Goal: Task Accomplishment & Management: Use online tool/utility

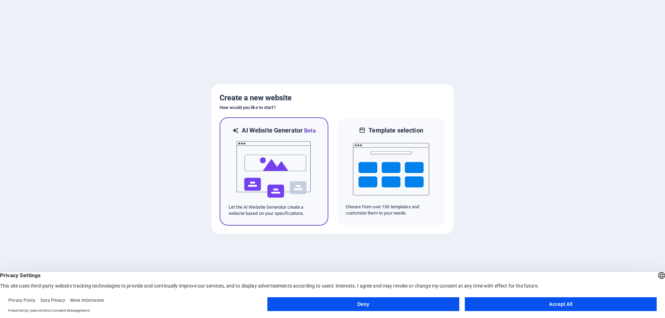
click at [278, 199] on img at bounding box center [274, 169] width 76 height 69
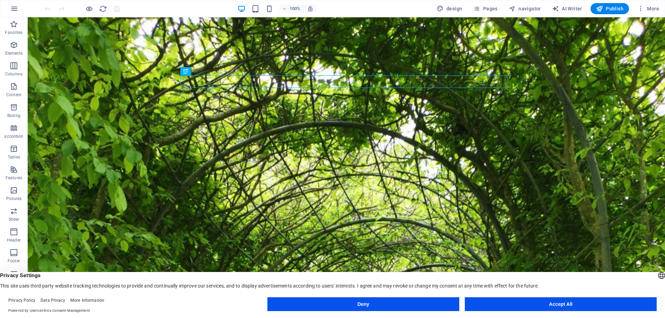
click at [526, 304] on button "Accept All" at bounding box center [561, 304] width 192 height 14
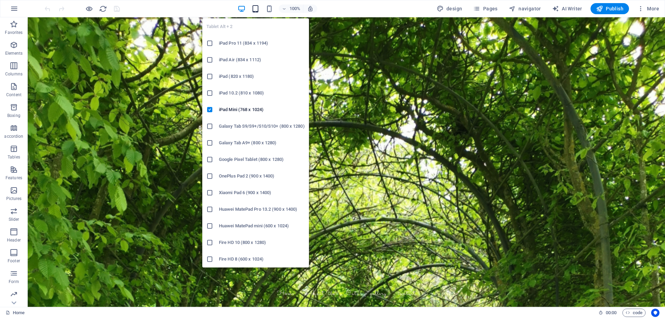
click at [257, 10] on icon "button" at bounding box center [255, 9] width 8 height 8
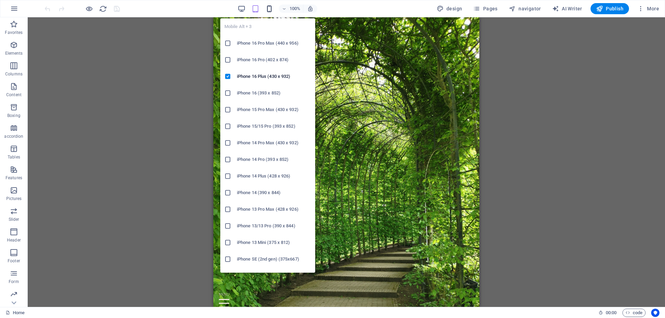
click at [268, 10] on icon "button" at bounding box center [269, 9] width 8 height 8
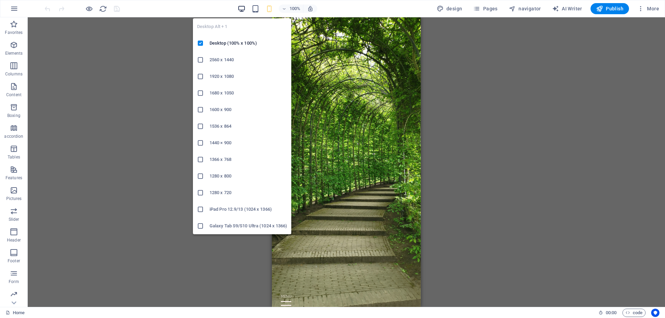
click at [240, 8] on icon "button" at bounding box center [241, 9] width 8 height 8
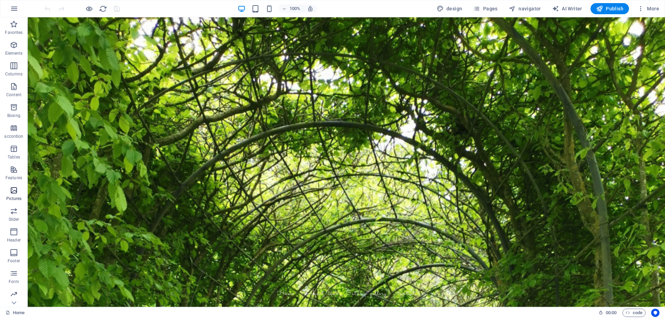
click at [14, 194] on icon "button" at bounding box center [14, 190] width 8 height 8
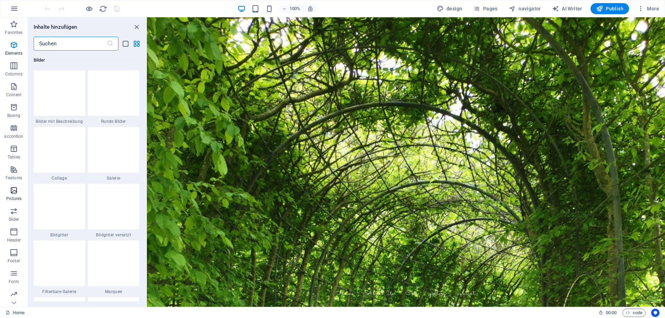
scroll to position [3510, 0]
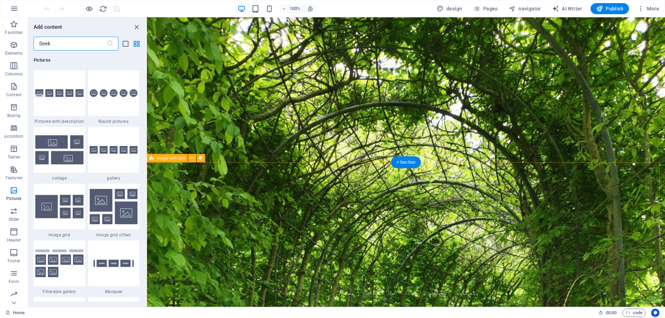
click at [137, 26] on icon "close panel" at bounding box center [137, 27] width 8 height 8
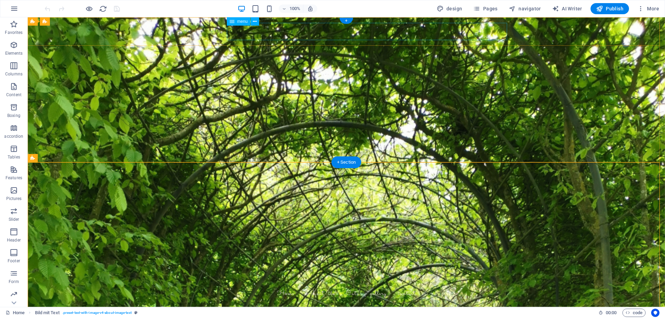
click at [401, 285] on nav "Home About Us Cats gallery contact" at bounding box center [346, 293] width 327 height 17
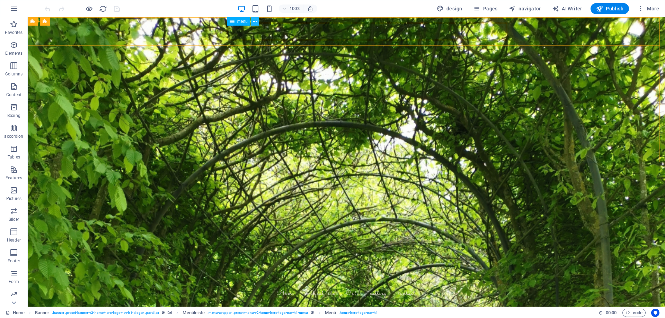
click at [255, 23] on icon at bounding box center [255, 21] width 4 height 7
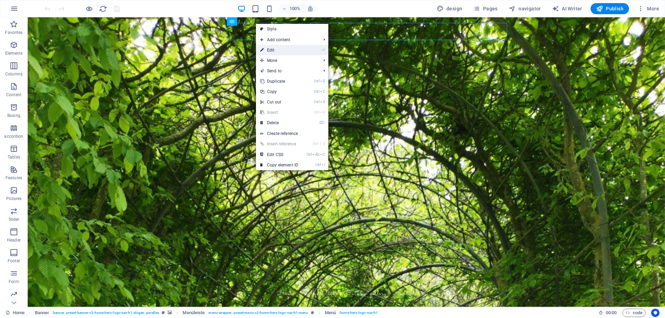
click at [270, 50] on font "Edit" at bounding box center [271, 50] width 8 height 5
select select
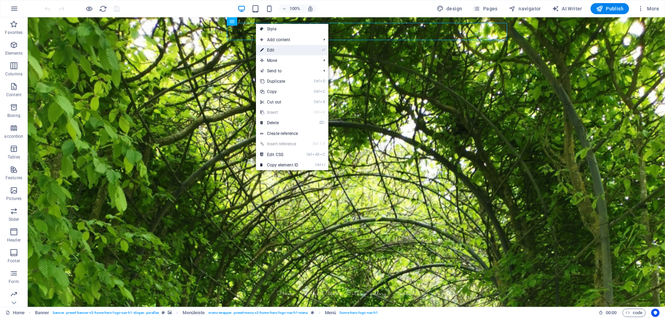
select select
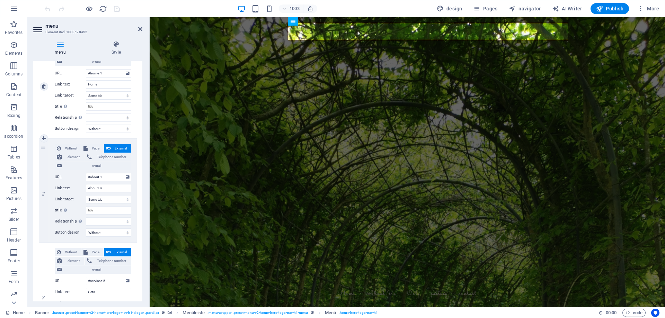
scroll to position [0, 0]
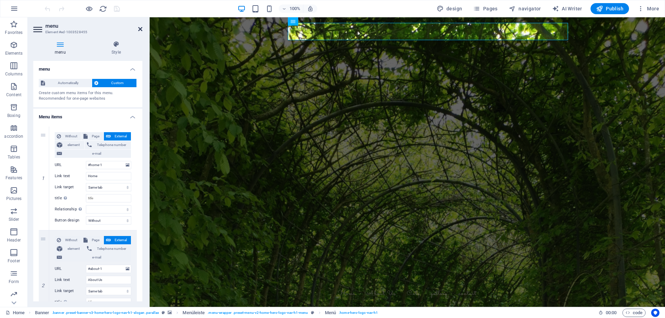
click at [141, 29] on icon at bounding box center [140, 29] width 4 height 6
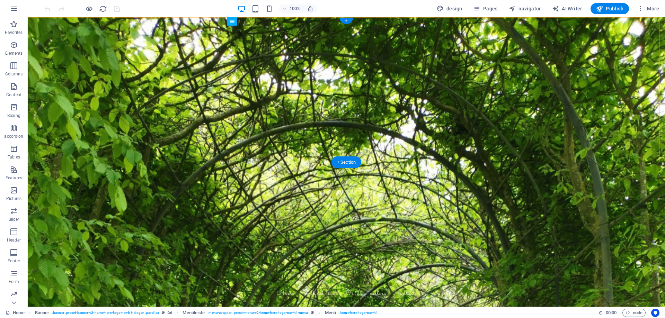
click at [345, 19] on font "+" at bounding box center [346, 20] width 2 height 5
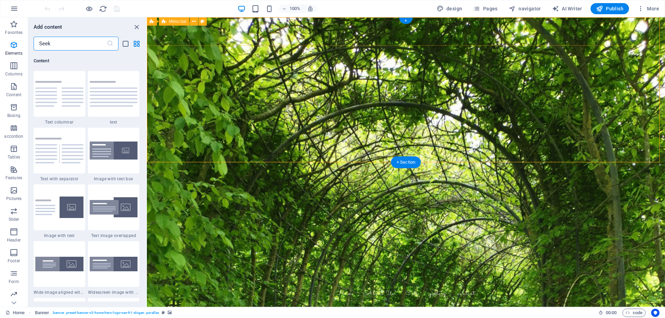
scroll to position [1211, 0]
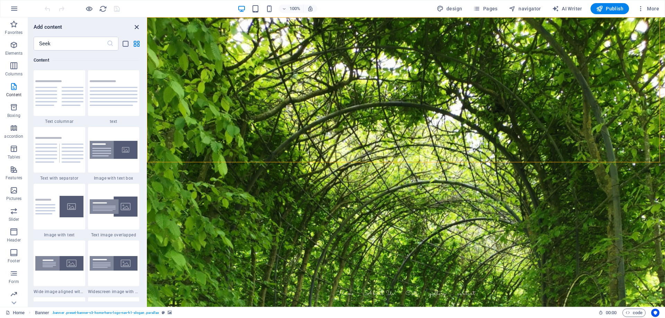
click at [134, 29] on icon "close panel" at bounding box center [137, 27] width 8 height 8
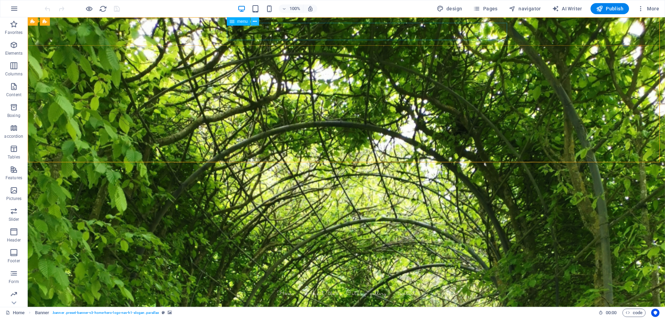
click at [255, 23] on icon at bounding box center [255, 21] width 4 height 7
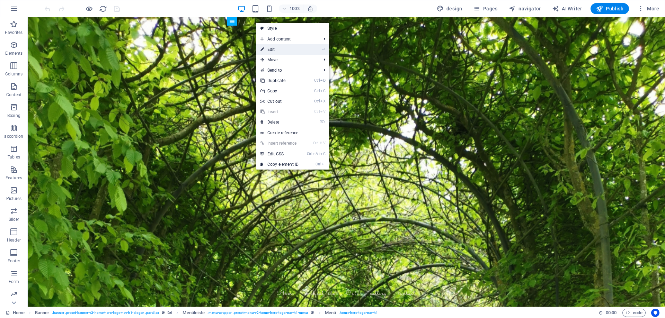
click at [274, 51] on font "Edit" at bounding box center [271, 49] width 8 height 5
select select
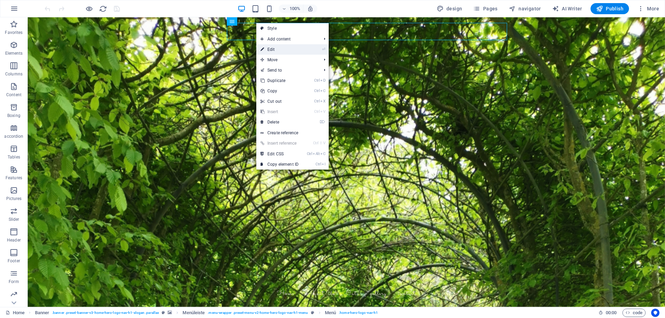
select select
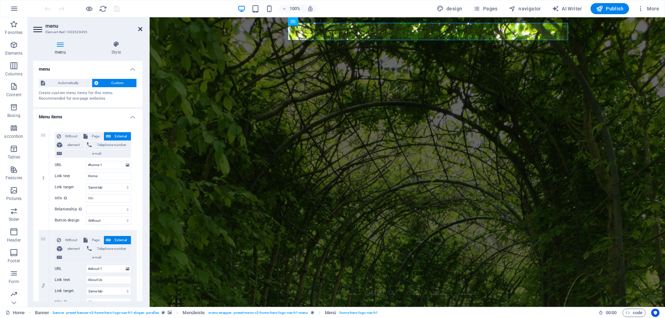
click at [140, 29] on icon at bounding box center [140, 29] width 4 height 6
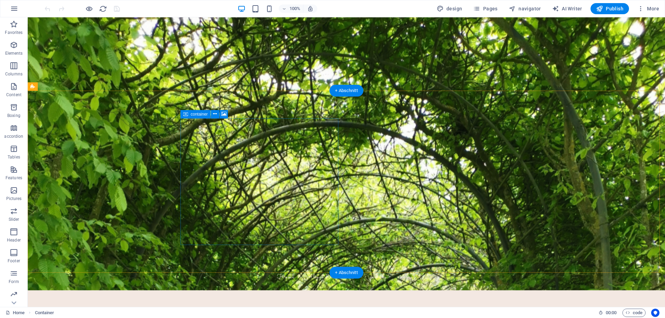
scroll to position [0, 0]
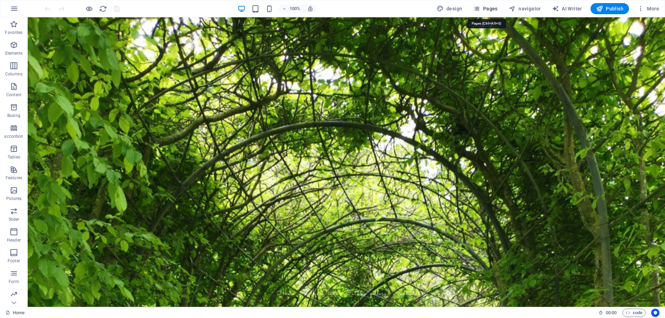
click at [480, 6] on icon "button" at bounding box center [476, 8] width 7 height 7
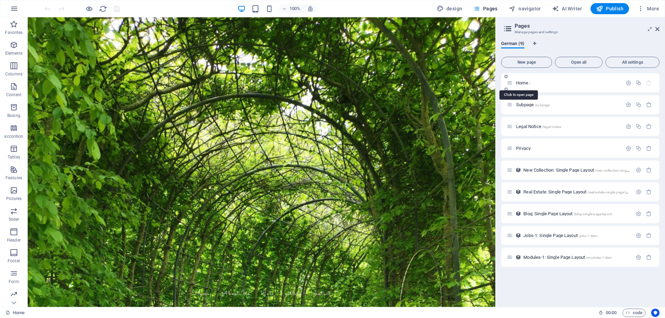
click at [518, 83] on font "Home" at bounding box center [522, 82] width 12 height 5
click at [522, 107] on div "Subpage /subpage" at bounding box center [563, 105] width 115 height 8
click at [523, 128] on font "Legal Notice" at bounding box center [528, 126] width 25 height 5
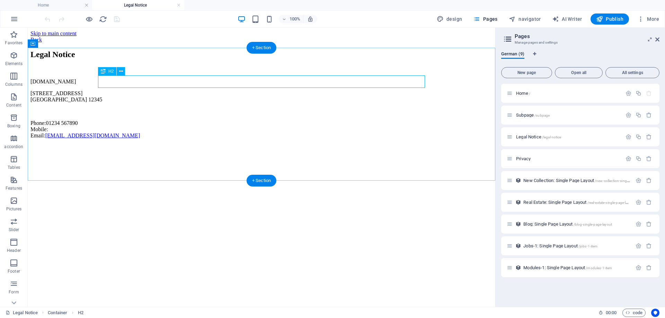
click at [138, 59] on div "Legal Notice" at bounding box center [261, 54] width 462 height 9
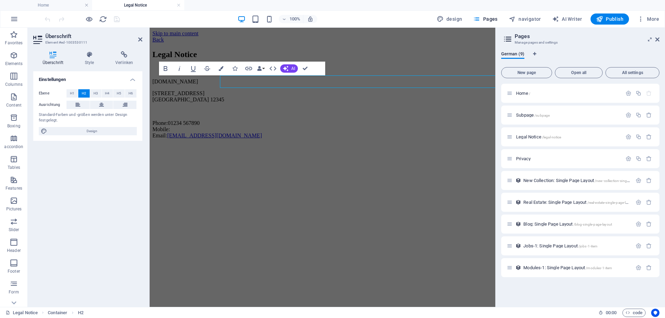
click at [138, 82] on h4 "Einstellungen" at bounding box center [87, 77] width 109 height 12
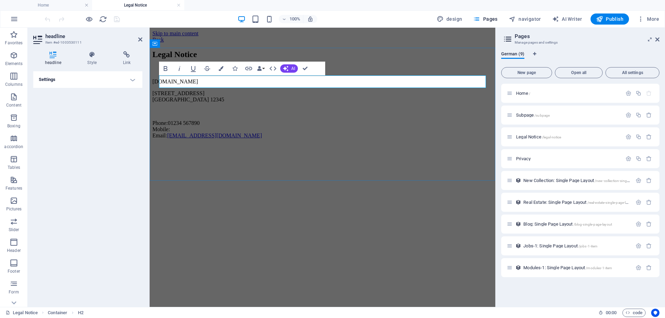
click at [211, 59] on h2 "Legal Notice" at bounding box center [322, 54] width 340 height 9
click at [656, 39] on icon at bounding box center [657, 40] width 4 height 6
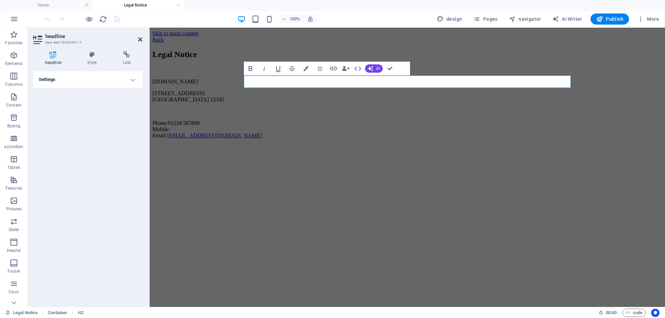
click at [140, 39] on icon at bounding box center [140, 40] width 4 height 6
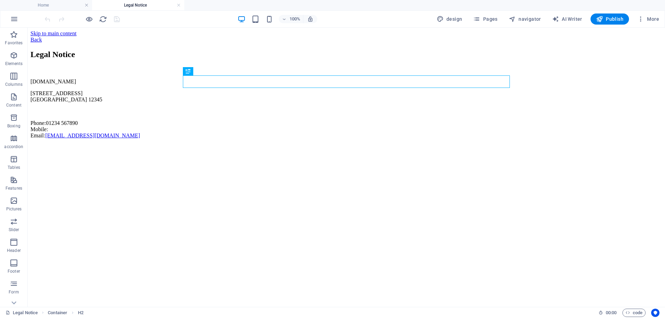
click at [154, 144] on html "Skip to main content Back Legal Notice ragdolls-hausmira.de Musterstraße 1 Must…" at bounding box center [346, 86] width 637 height 117
click at [198, 40] on div "Back" at bounding box center [345, 40] width 631 height 6
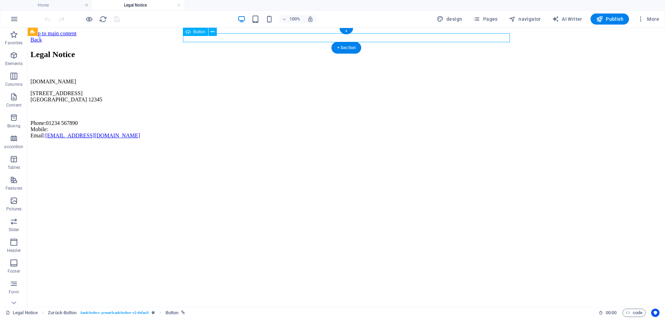
click at [183, 38] on div "Back" at bounding box center [345, 40] width 631 height 6
click at [180, 4] on link at bounding box center [179, 5] width 4 height 7
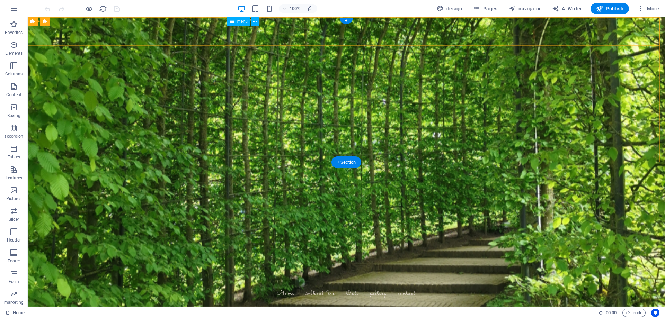
click at [403, 285] on nav "Home About Us Cats gallery contact" at bounding box center [346, 293] width 327 height 17
select select
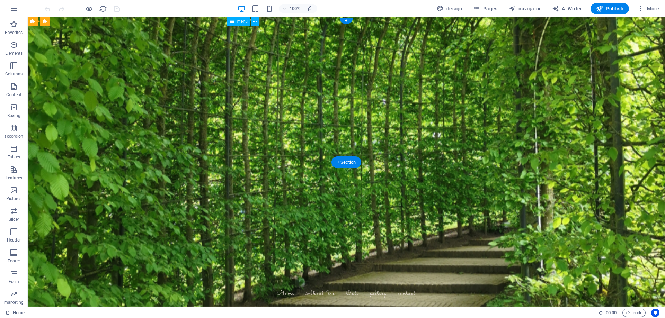
select select
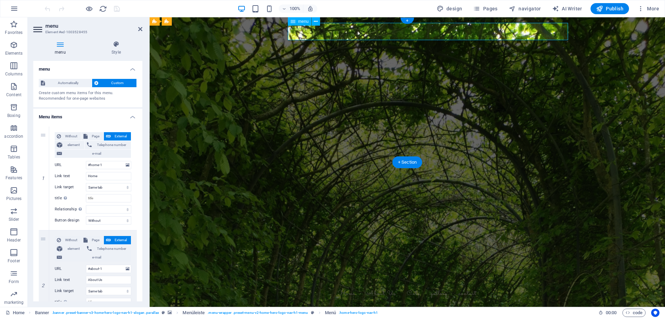
click at [462, 285] on nav "Home About Us Cats gallery contact" at bounding box center [407, 293] width 327 height 17
click at [102, 177] on input "Home" at bounding box center [108, 176] width 45 height 8
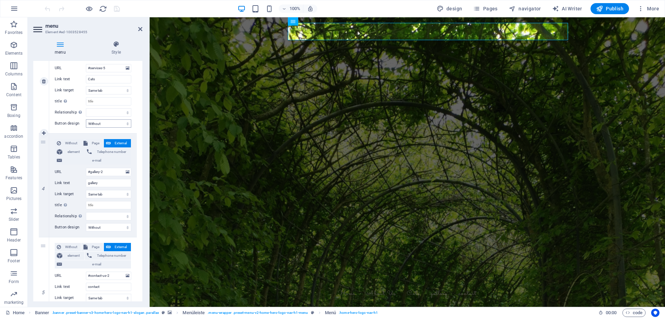
scroll to position [312, 0]
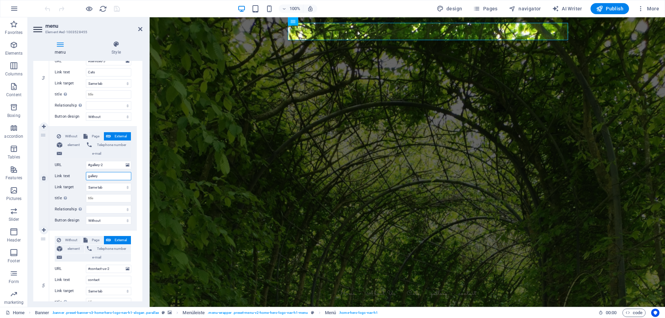
click at [106, 177] on input "gallery" at bounding box center [108, 176] width 45 height 8
drag, startPoint x: 99, startPoint y: 177, endPoint x: 87, endPoint y: 177, distance: 11.4
click at [87, 177] on input "gallery" at bounding box center [108, 176] width 45 height 8
type input "kittens"
select select
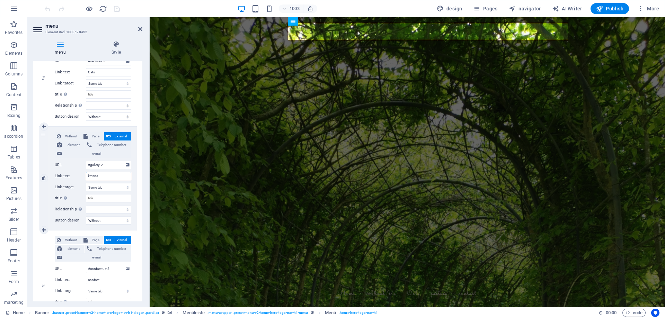
select select
type input "kittens"
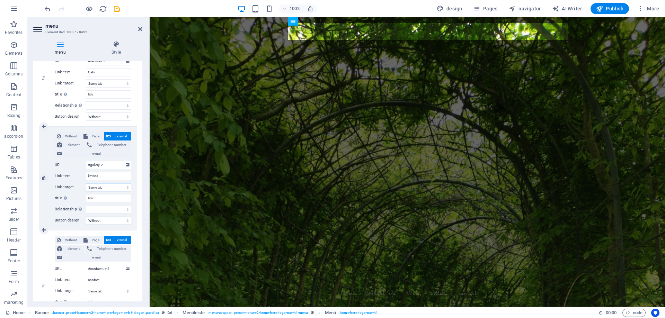
click at [104, 186] on select "New Tab Same tab Overlay" at bounding box center [108, 187] width 45 height 8
select select "blank"
click at [86, 183] on select "New Tab Same tab Overlay" at bounding box center [108, 187] width 45 height 8
select select
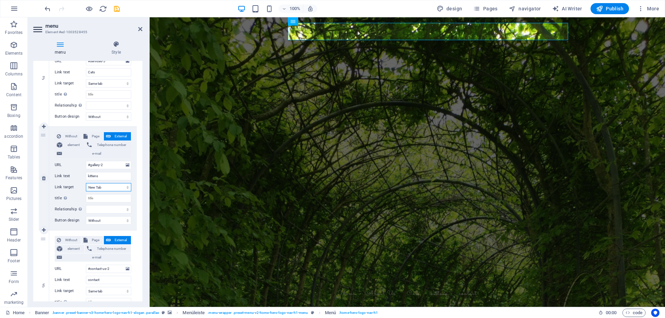
select select
click at [89, 177] on input "kittens" at bounding box center [108, 176] width 45 height 8
type input "Available kittens"
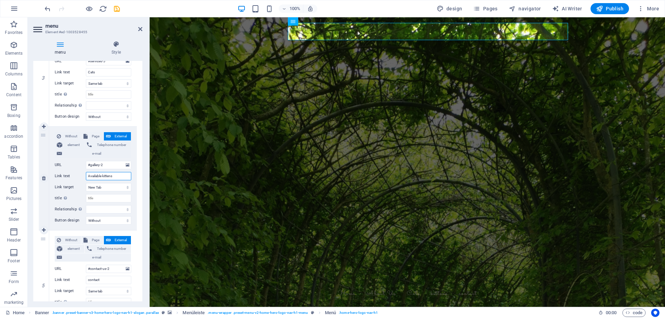
select select
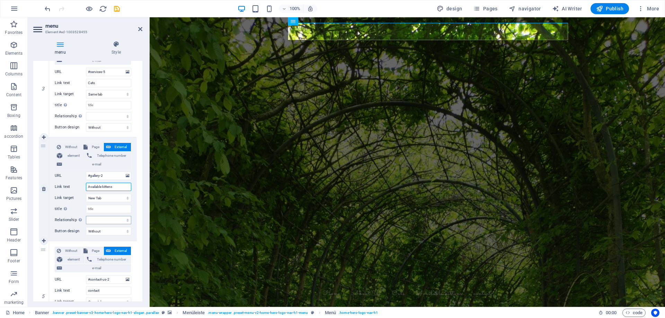
scroll to position [299, 0]
type input "Available kittens"
click at [90, 150] on span "Page" at bounding box center [95, 148] width 11 height 8
select select
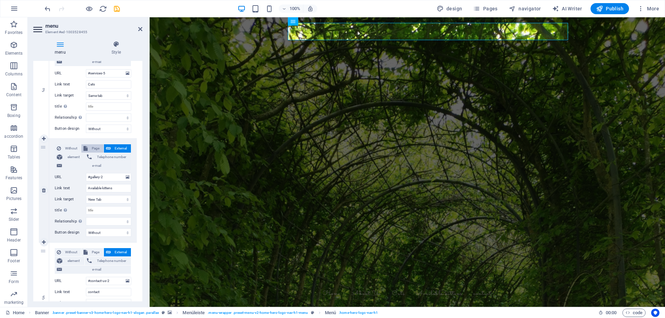
select select
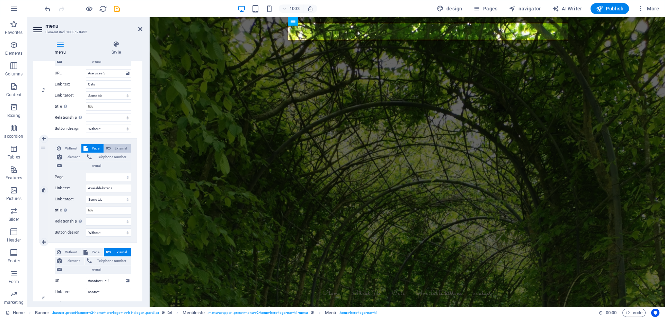
click at [110, 148] on button "External" at bounding box center [117, 148] width 27 height 8
select select
select select "blank"
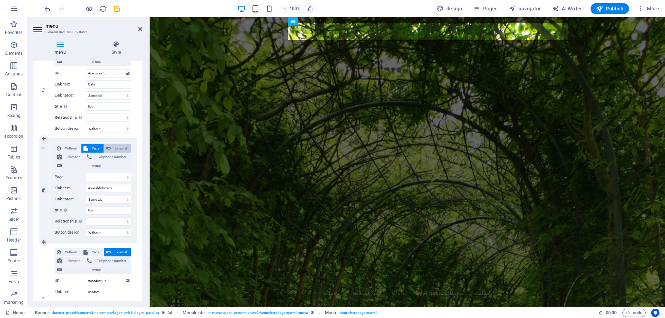
select select
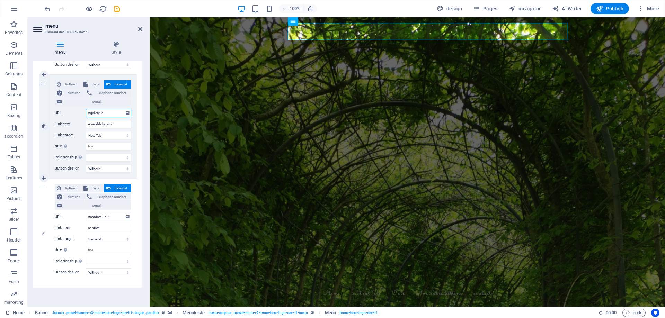
scroll to position [369, 0]
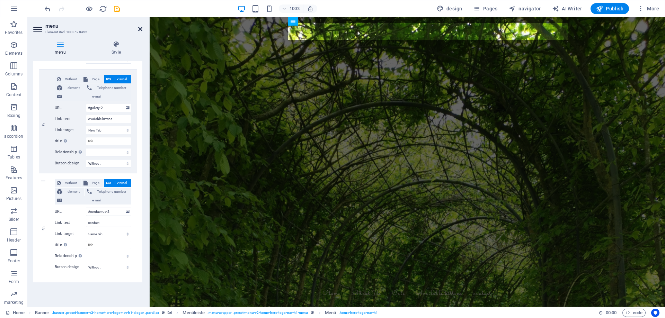
click at [141, 28] on icon at bounding box center [140, 29] width 4 height 6
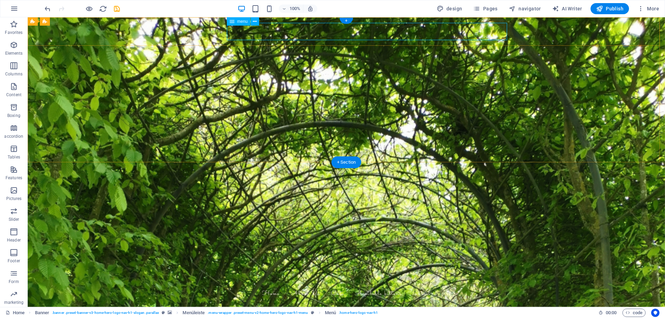
click at [388, 285] on nav "Home About Us Cats Available kittens contact" at bounding box center [346, 293] width 327 height 17
click at [397, 285] on nav "Home About Us Cats Available kittens contact" at bounding box center [346, 293] width 327 height 17
click at [358, 285] on nav "Home About Us Cats Available kittens contact" at bounding box center [346, 293] width 327 height 17
click at [332, 285] on nav "Home About Us Cats Available kittens contact" at bounding box center [346, 293] width 327 height 17
click at [304, 285] on nav "Home About Us Cats Available kittens contact" at bounding box center [346, 293] width 327 height 17
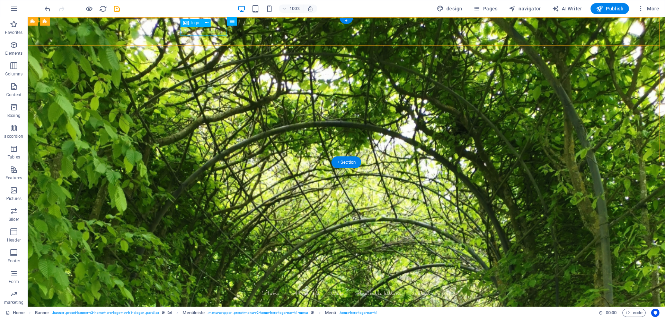
click at [191, 277] on div "[DOMAIN_NAME]" at bounding box center [346, 281] width 327 height 9
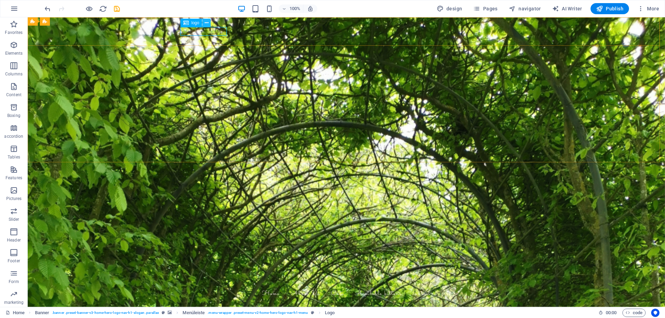
click at [206, 24] on icon at bounding box center [207, 22] width 4 height 7
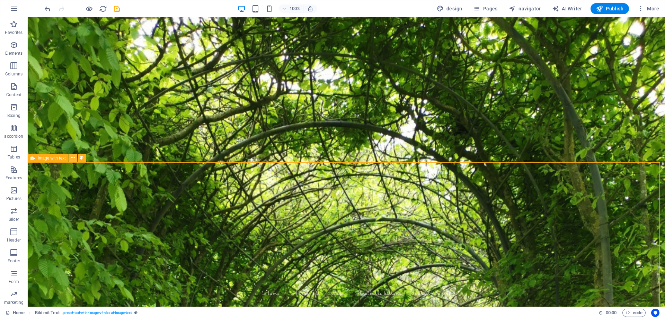
click at [76, 158] on button at bounding box center [73, 158] width 8 height 8
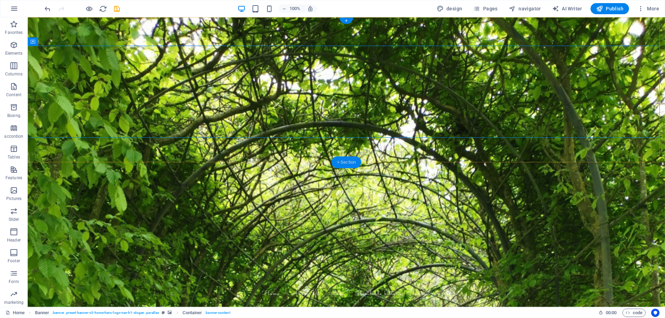
click at [345, 161] on font "+ Section" at bounding box center [346, 162] width 19 height 5
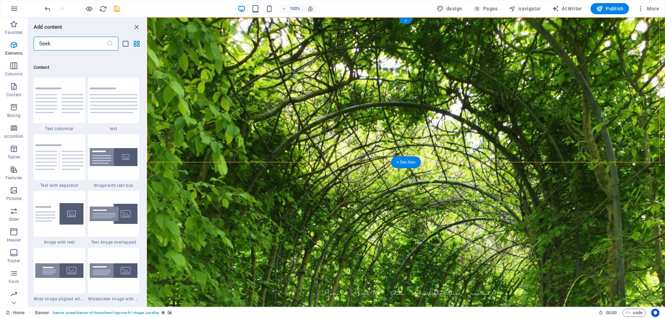
scroll to position [1211, 0]
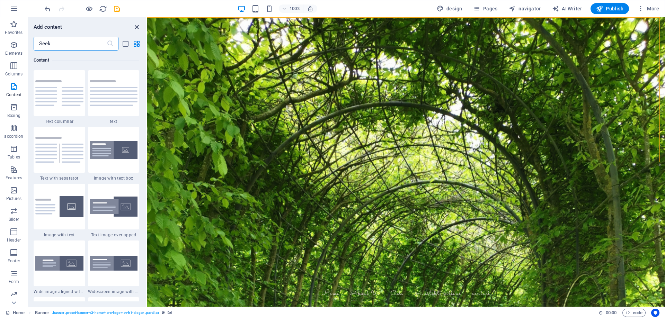
click at [137, 27] on icon "close panel" at bounding box center [137, 27] width 8 height 8
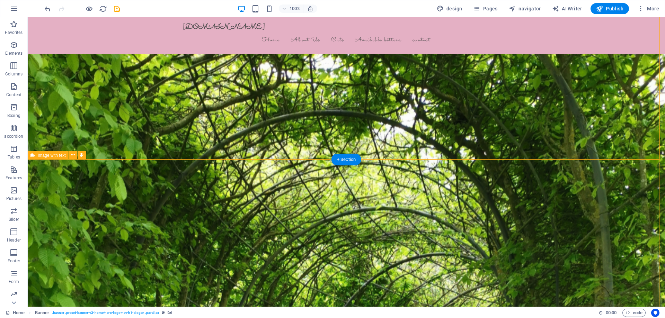
scroll to position [69, 0]
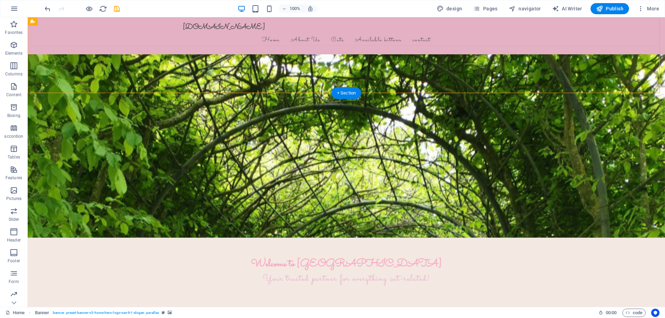
click at [168, 31] on div "ragdolls-hausmira.de Home About Us Cats Available kittens contact" at bounding box center [346, 35] width 637 height 37
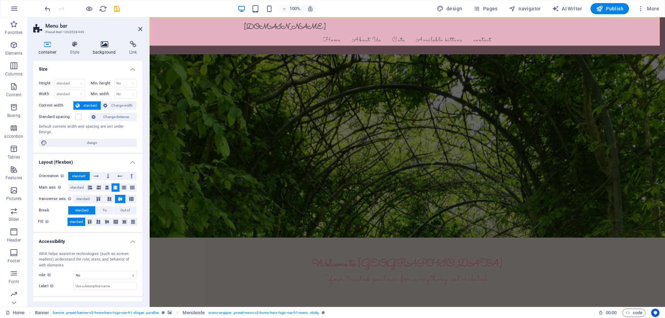
click at [100, 46] on icon at bounding box center [105, 44] width 34 height 7
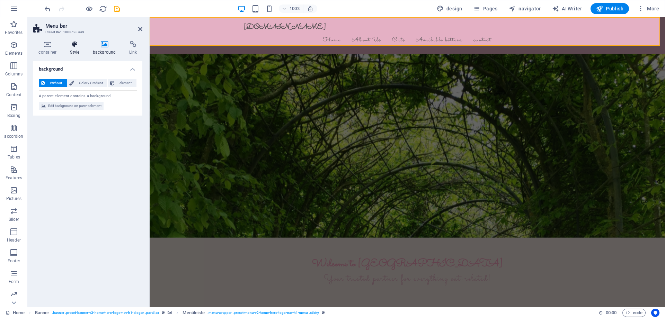
click at [71, 46] on icon at bounding box center [75, 44] width 20 height 7
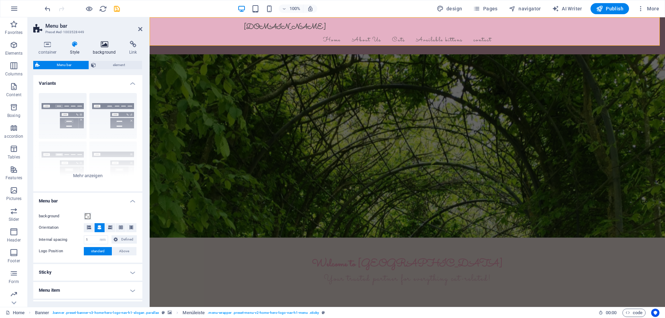
click at [103, 50] on h4 "background" at bounding box center [106, 48] width 36 height 15
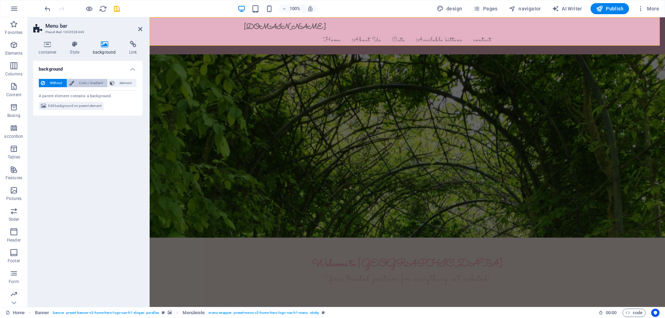
click at [94, 81] on font "Color / Gradient" at bounding box center [91, 83] width 24 height 4
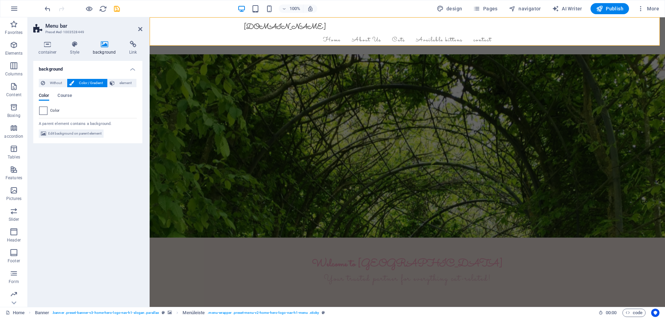
click at [45, 109] on span at bounding box center [43, 111] width 8 height 8
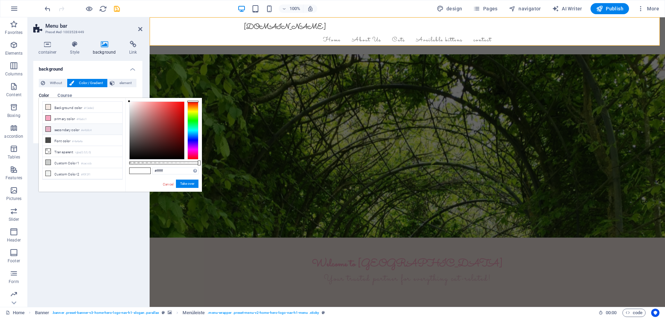
click at [49, 127] on icon at bounding box center [48, 129] width 5 height 5
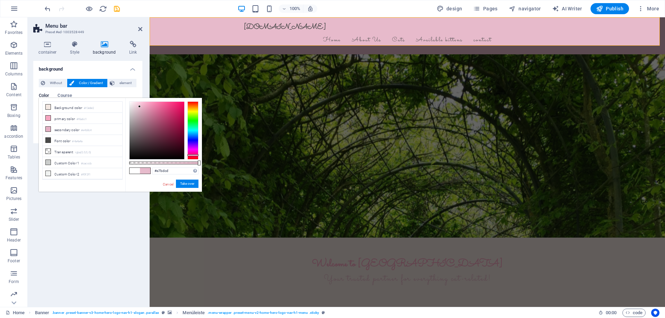
type input "#e7bece"
click at [139, 107] on div at bounding box center [138, 106] width 2 height 2
click at [186, 184] on font "Take over" at bounding box center [187, 184] width 14 height 4
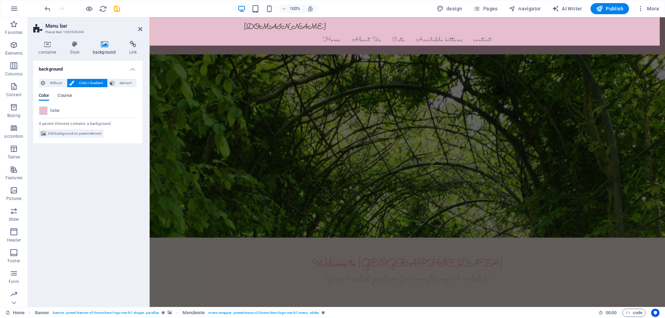
click at [137, 29] on header "Menu bar Preset #ed-1003528449" at bounding box center [87, 26] width 109 height 18
click at [139, 30] on icon at bounding box center [140, 29] width 4 height 6
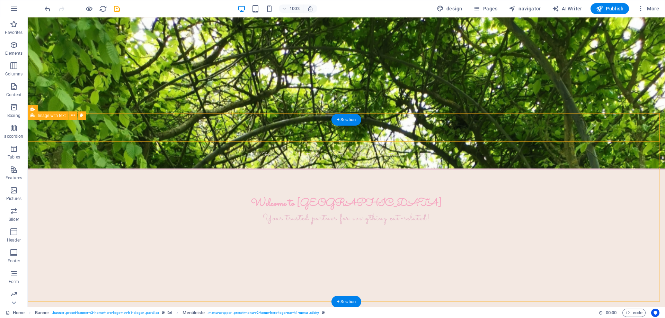
scroll to position [0, 0]
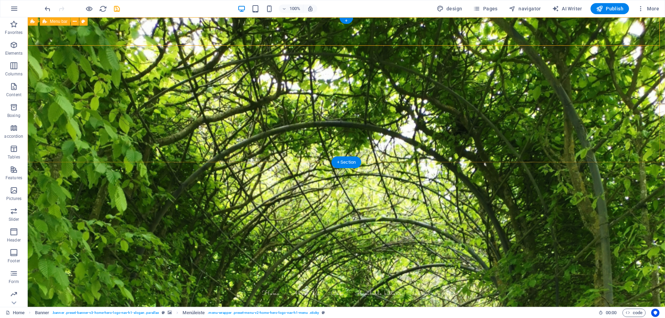
click at [161, 271] on div "ragdolls-hausmira.de Home About Us Cats Available kittens contact" at bounding box center [346, 289] width 637 height 37
click at [84, 23] on icon at bounding box center [83, 21] width 4 height 7
select select "rem"
select select "preset-menu-v2-home-hero-logo-nav-h1-menu"
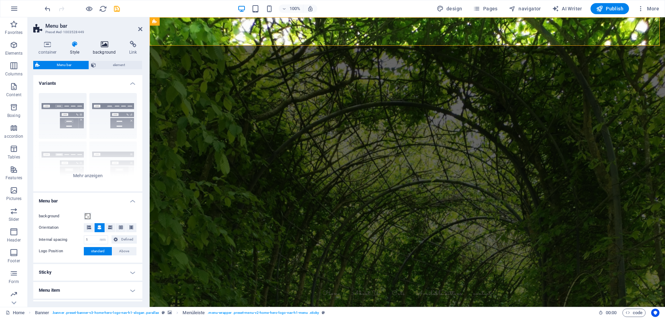
click at [93, 50] on h4 "background" at bounding box center [106, 48] width 36 height 15
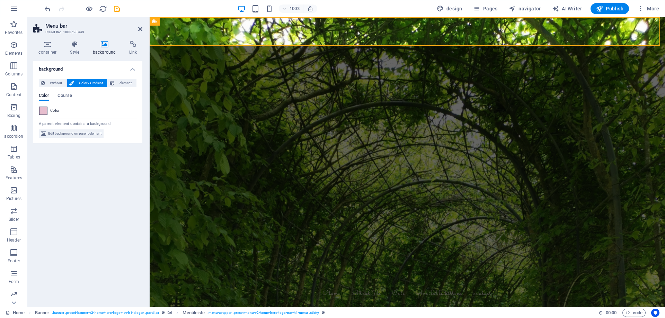
click at [45, 111] on span at bounding box center [43, 111] width 8 height 8
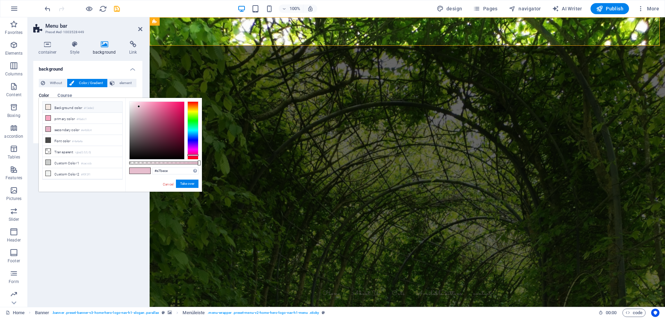
click at [59, 107] on font "Background color" at bounding box center [68, 108] width 28 height 4
type input "#f3e8e2"
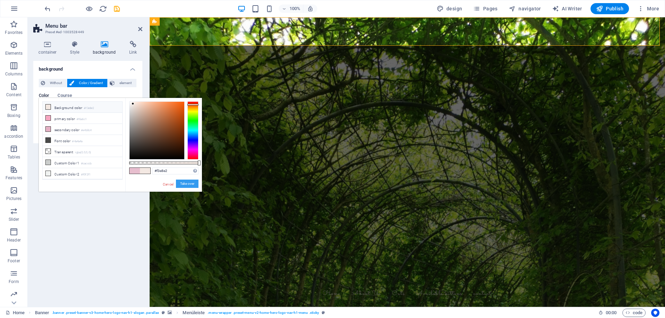
click at [185, 183] on font "Take over" at bounding box center [187, 184] width 14 height 4
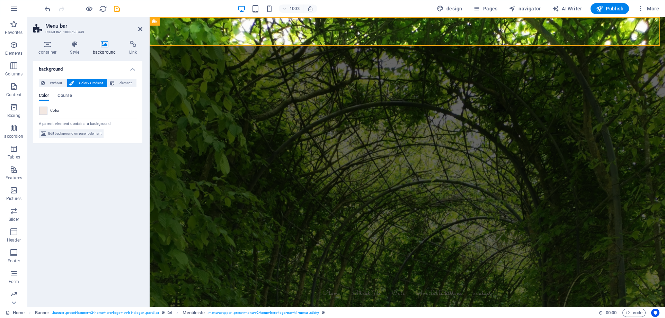
click at [101, 175] on div "background Without Color / Gradient element Stretch background across full widt…" at bounding box center [87, 181] width 109 height 241
click at [139, 31] on icon at bounding box center [140, 29] width 4 height 6
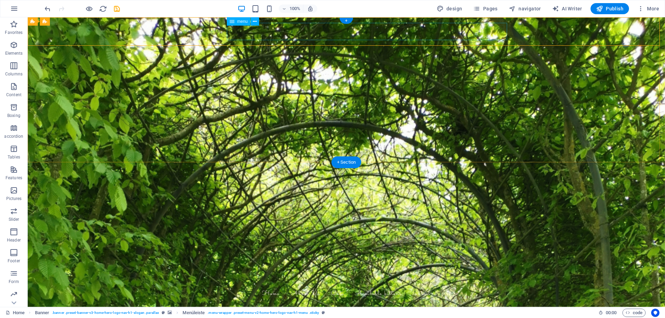
click at [291, 285] on nav "Home About Us Cats Available kittens contact" at bounding box center [346, 293] width 327 height 17
click at [255, 21] on icon at bounding box center [255, 21] width 4 height 7
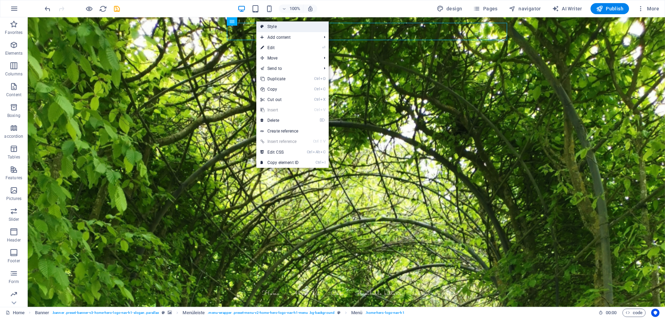
click at [271, 25] on font "Style" at bounding box center [271, 26] width 9 height 5
select select "rem"
select select "preset-menu-v2-home-hero-logo-nav-h1-menu"
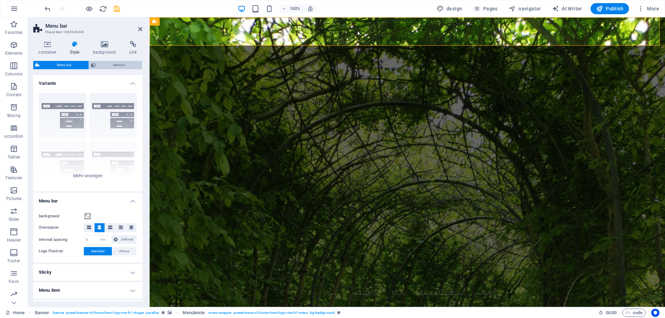
click at [110, 64] on span "element" at bounding box center [119, 65] width 42 height 8
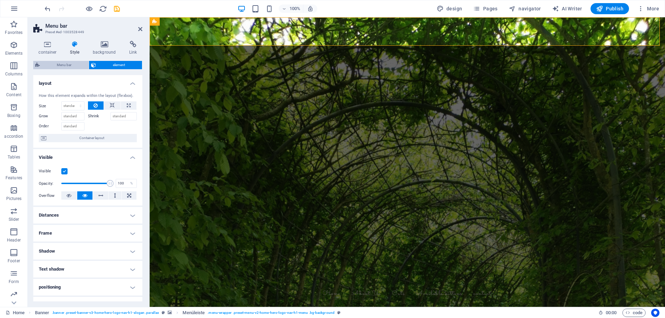
click at [72, 66] on span "Menu bar" at bounding box center [64, 65] width 45 height 8
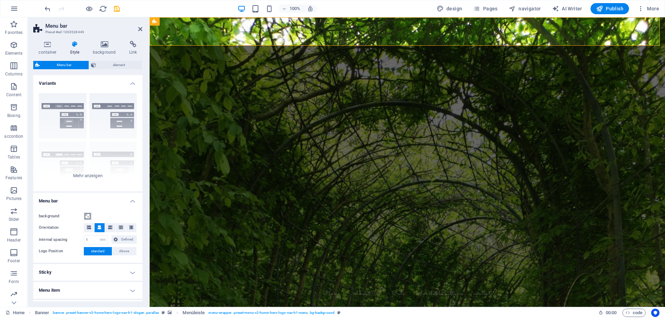
click at [87, 218] on span at bounding box center [88, 217] width 6 height 6
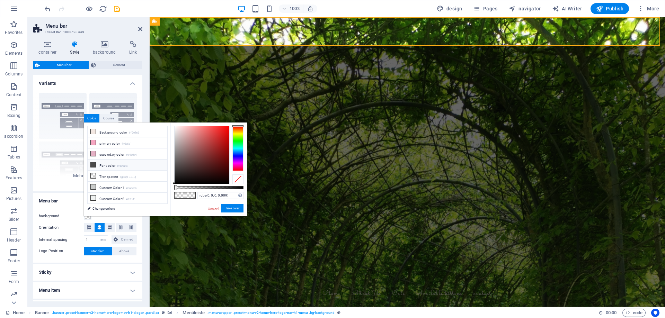
click at [103, 164] on font "Font color" at bounding box center [107, 166] width 16 height 4
type input "rgba(74, 74, 74, 0.009)"
click at [228, 208] on font "Take over" at bounding box center [232, 208] width 14 height 4
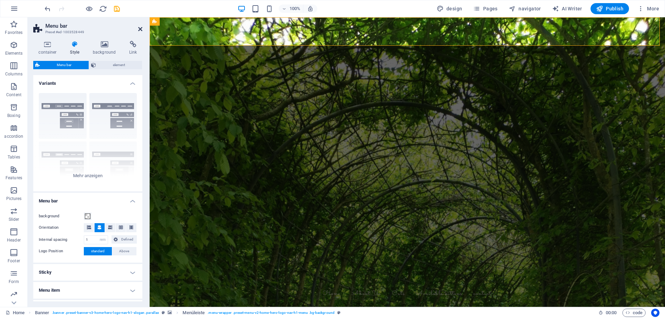
click at [140, 30] on icon at bounding box center [140, 29] width 4 height 6
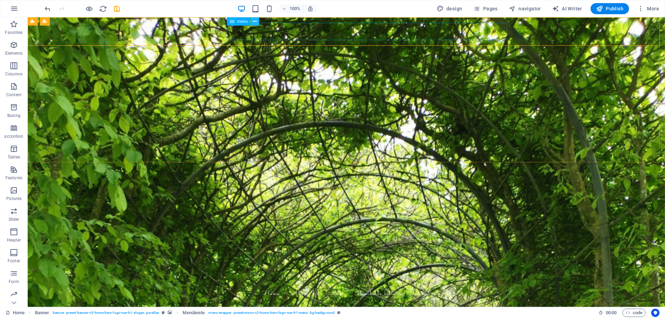
click at [255, 22] on icon at bounding box center [255, 21] width 4 height 7
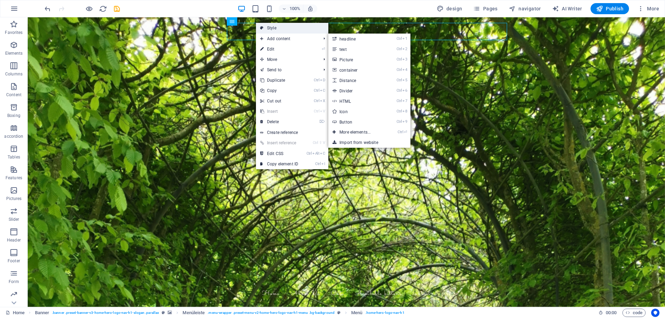
click at [269, 30] on link "Style" at bounding box center [292, 28] width 72 height 10
select select "rem"
select select "preset-menu-v2-home-hero-logo-nav-h1-menu"
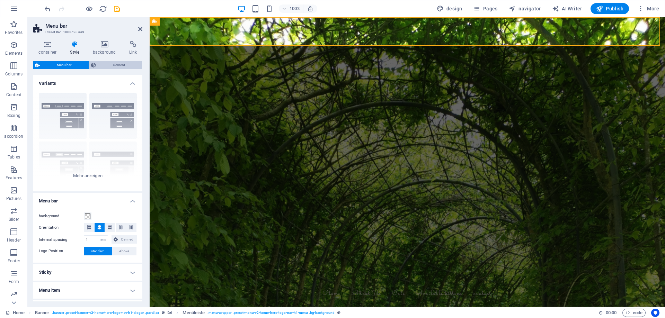
click at [118, 67] on font "element" at bounding box center [119, 65] width 12 height 4
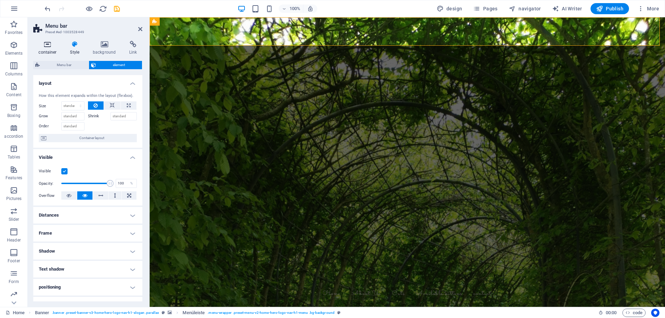
click at [47, 51] on font "container" at bounding box center [47, 52] width 18 height 5
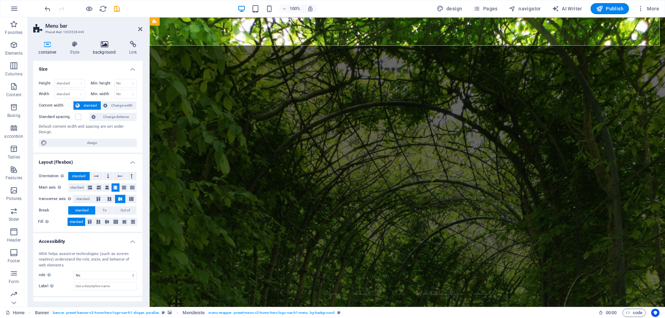
click at [103, 48] on h4 "background" at bounding box center [106, 48] width 36 height 15
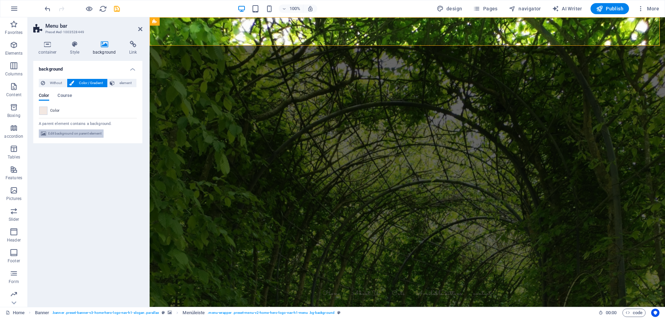
click at [89, 135] on font "Edit background on parent element" at bounding box center [74, 134] width 53 height 4
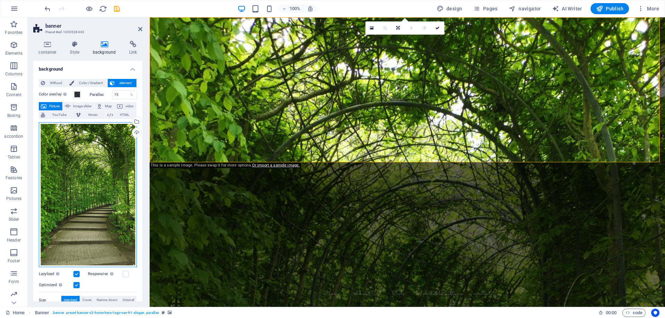
click at [90, 178] on div "Drag files here to upload or click here to choose from files or free stock phot…" at bounding box center [88, 194] width 98 height 145
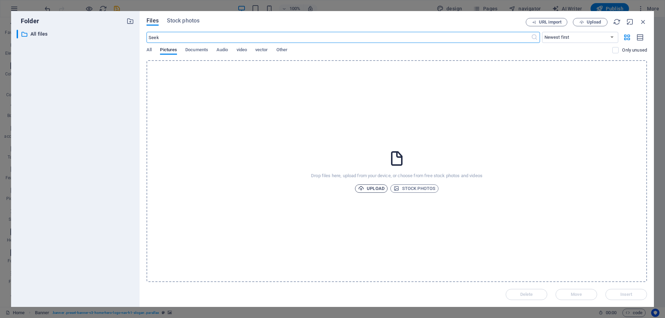
click at [363, 189] on icon "button" at bounding box center [361, 189] width 6 height 6
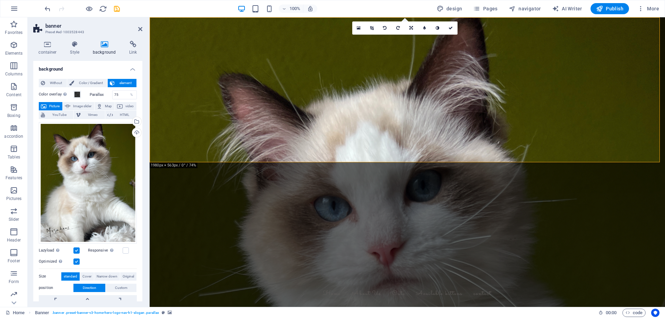
click at [138, 32] on header "banner Preset #ed-1003528443" at bounding box center [87, 26] width 109 height 18
click at [138, 30] on icon at bounding box center [140, 29] width 4 height 6
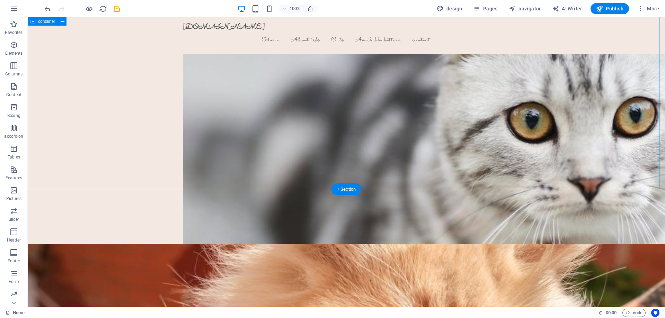
scroll to position [1504, 0]
